Goal: Information Seeking & Learning: Learn about a topic

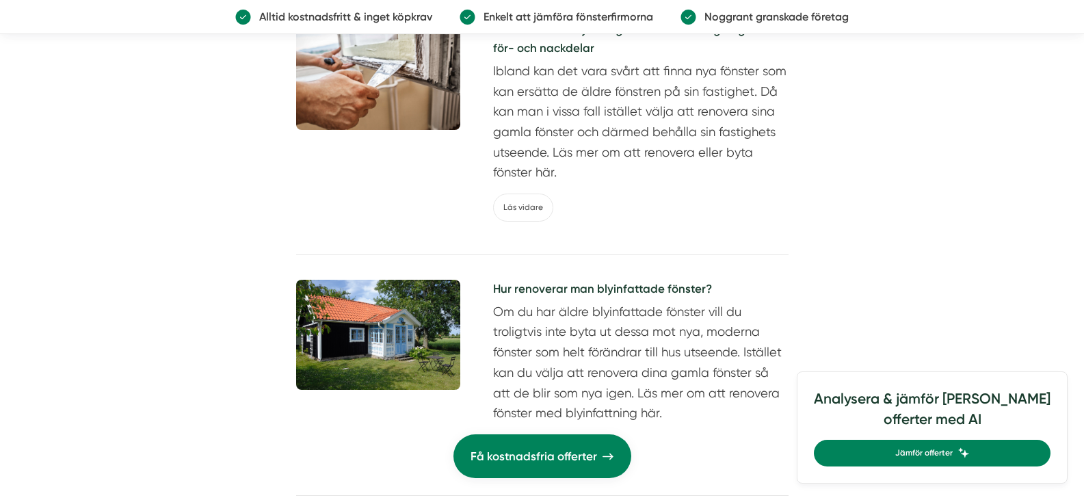
scroll to position [3078, 0]
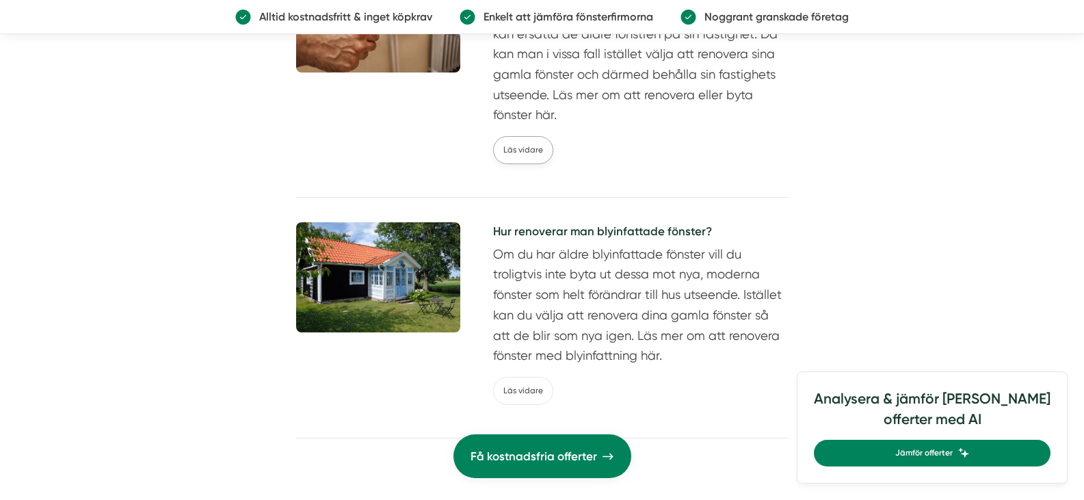
click at [528, 146] on link "Läs vidare" at bounding box center [523, 150] width 60 height 28
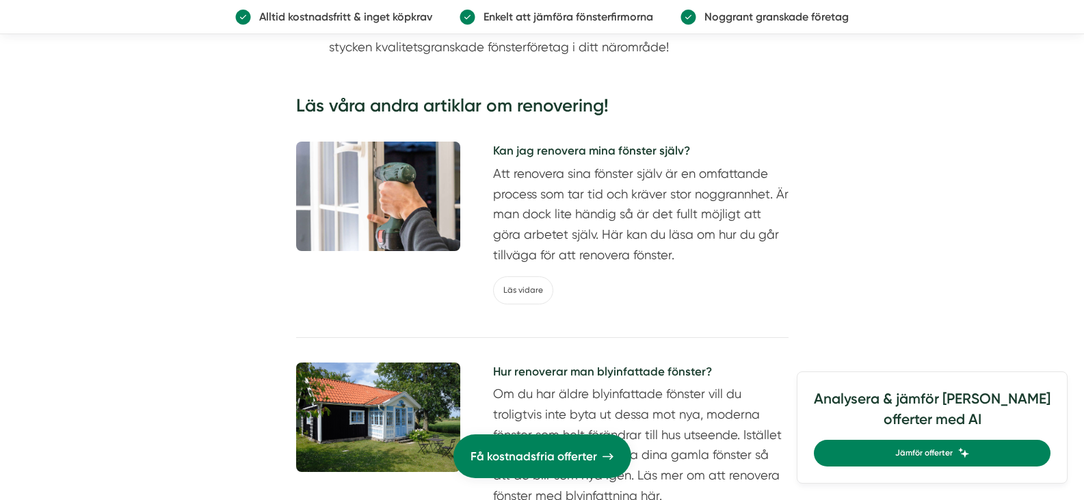
scroll to position [3557, 0]
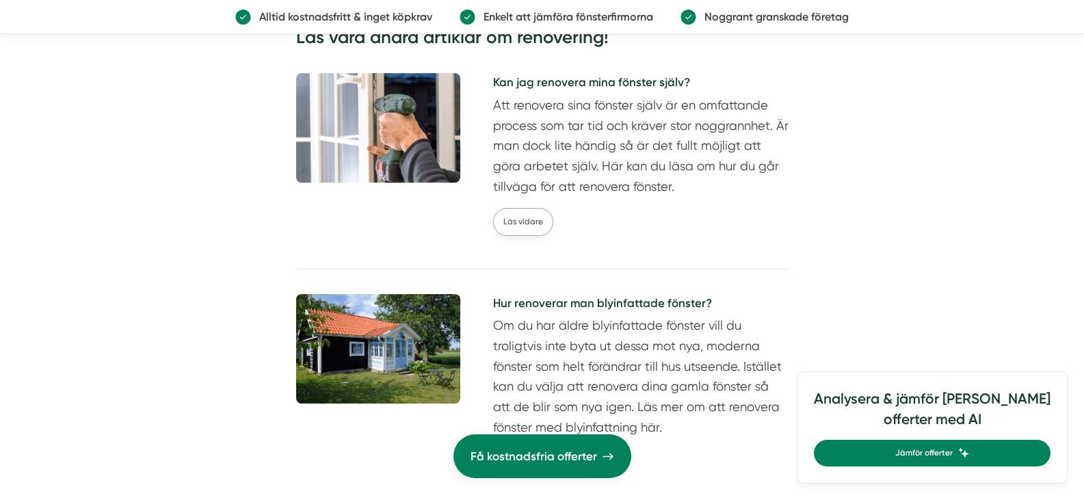
click at [529, 223] on link "Läs vidare" at bounding box center [523, 222] width 60 height 28
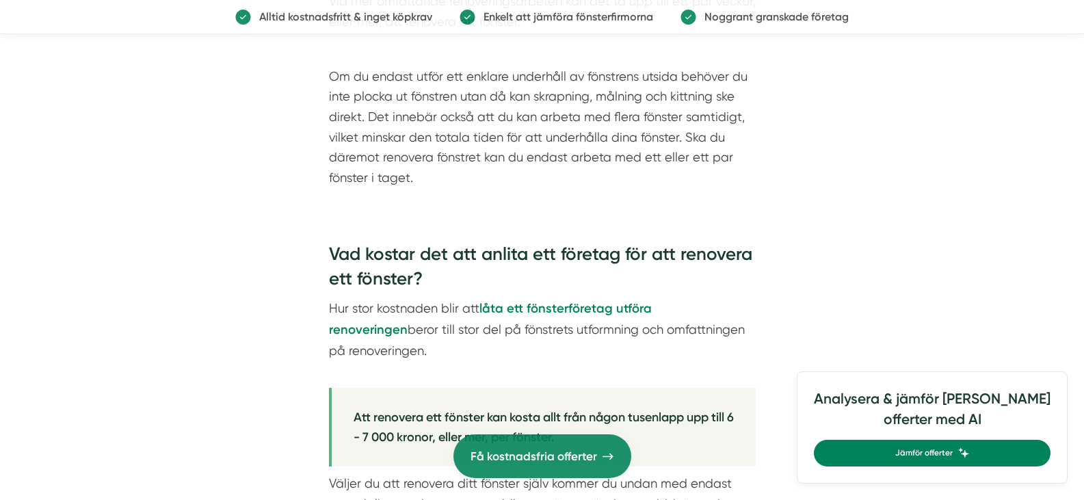
scroll to position [1368, 0]
